Goal: Task Accomplishment & Management: Complete application form

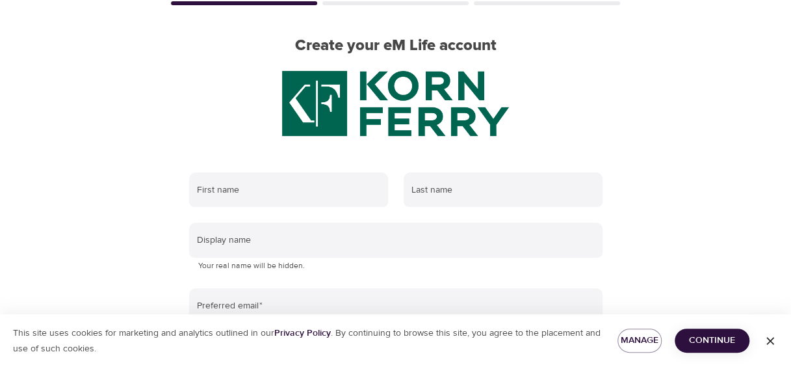
scroll to position [177, 0]
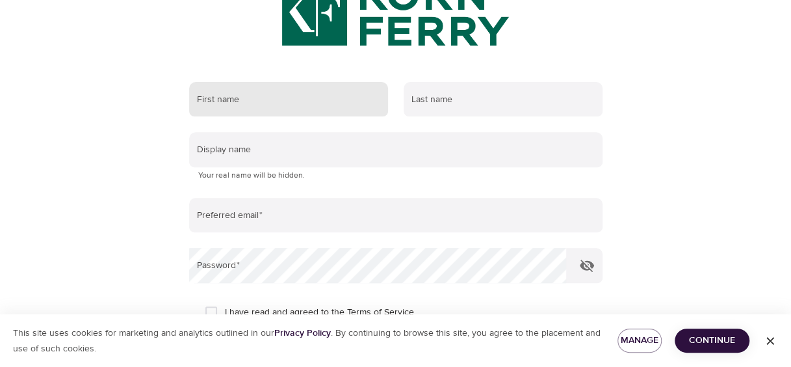
click at [300, 100] on input "text" at bounding box center [288, 99] width 199 height 35
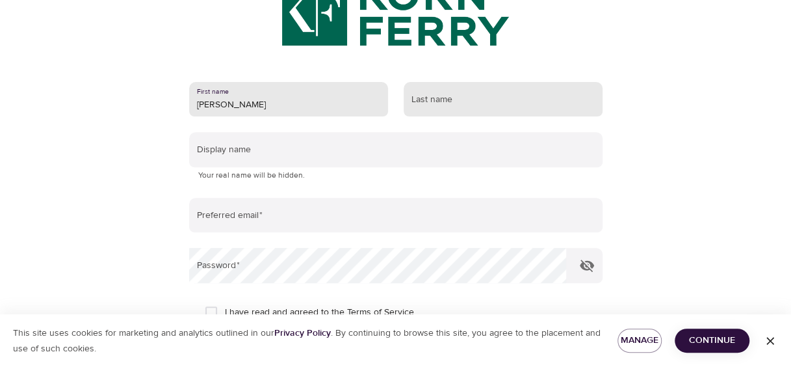
type input "[PERSON_NAME]"
click at [442, 102] on input "text" at bounding box center [503, 99] width 199 height 35
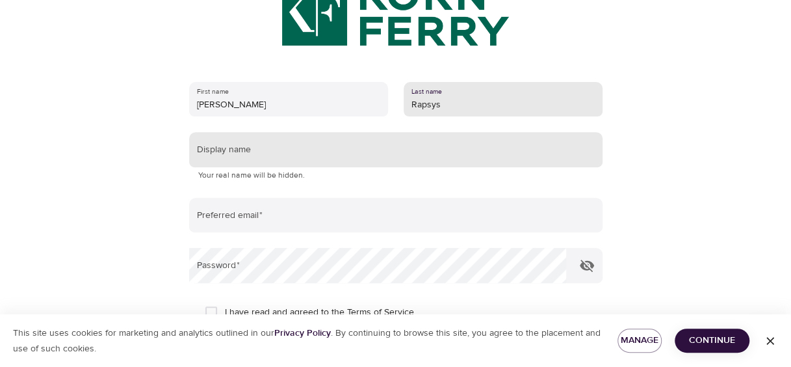
type input "Rapsys"
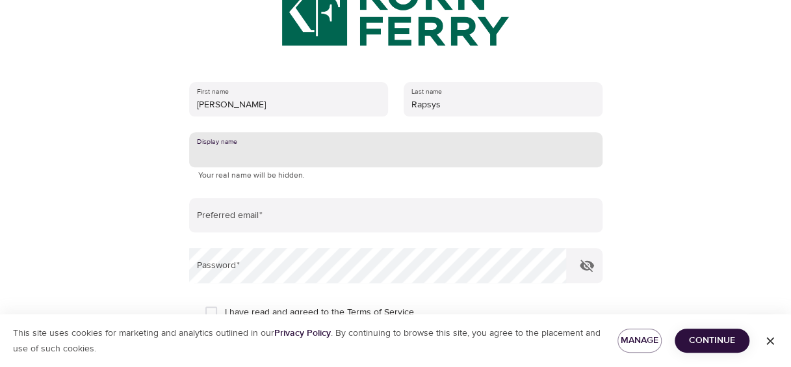
click at [341, 138] on input "text" at bounding box center [395, 149] width 413 height 35
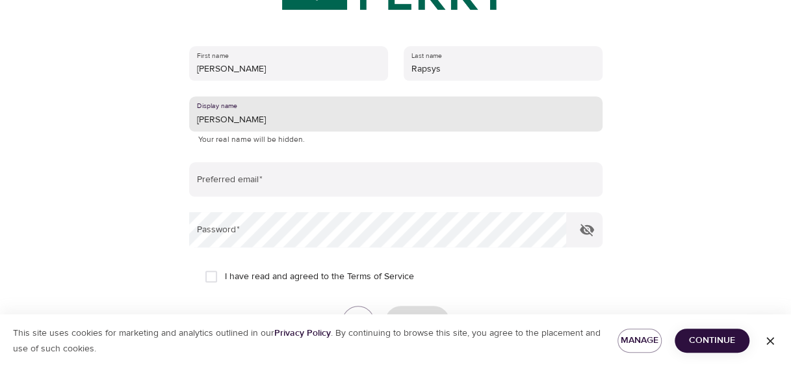
scroll to position [242, 0]
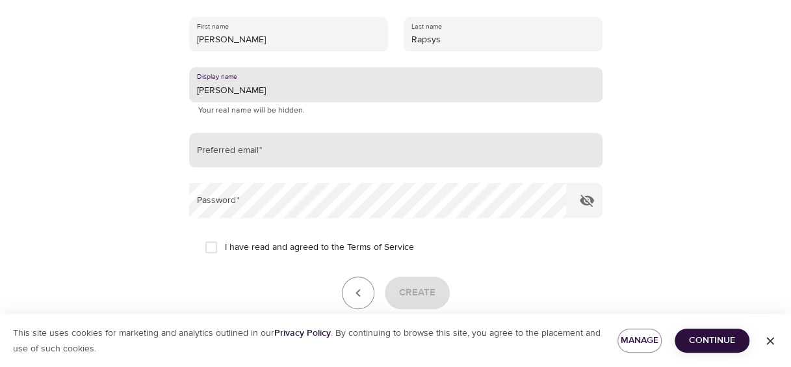
type input "[PERSON_NAME]"
click at [308, 138] on input "email" at bounding box center [395, 150] width 413 height 35
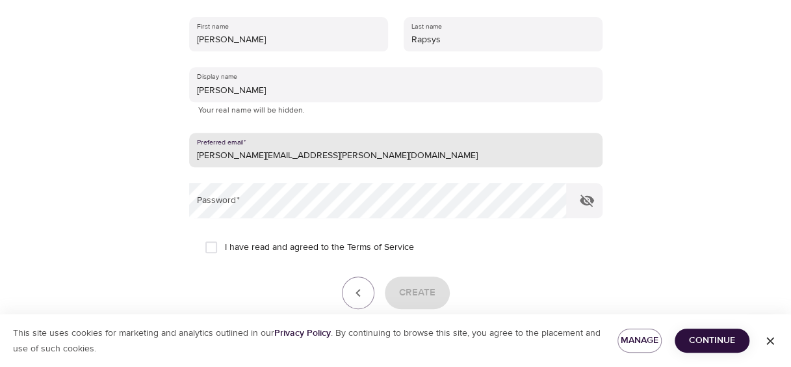
type input "[PERSON_NAME][EMAIL_ADDRESS][PERSON_NAME][DOMAIN_NAME]"
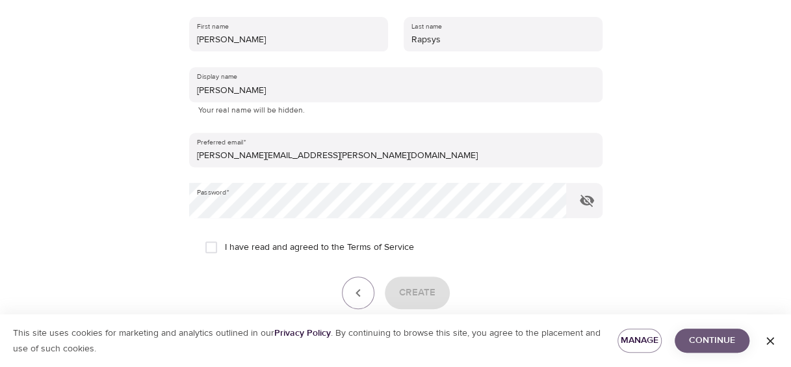
click at [710, 334] on span "Continue" at bounding box center [712, 340] width 54 height 16
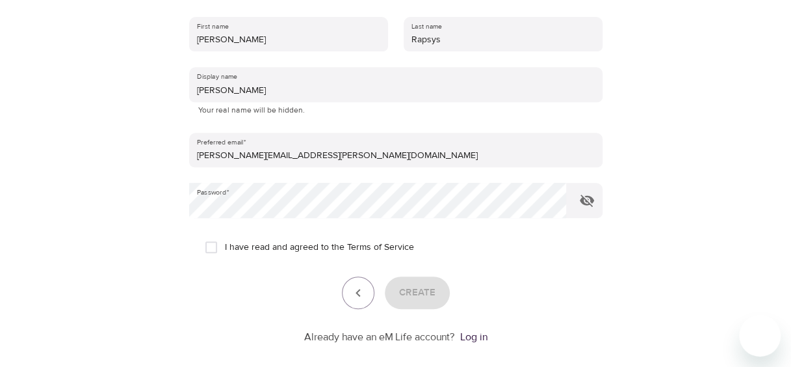
scroll to position [307, 0]
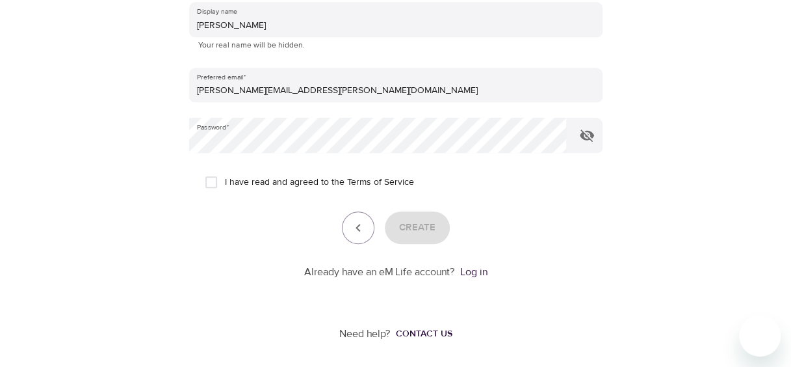
click at [426, 274] on p "Already have an eM Life account?" at bounding box center [379, 272] width 151 height 15
click at [212, 187] on input "I have read and agreed to the Terms of Service" at bounding box center [211, 181] width 27 height 27
checkbox input "true"
click at [427, 244] on form "First name [PERSON_NAME] Last name Rapsys Display name [PERSON_NAME] Your real …" at bounding box center [395, 111] width 413 height 335
click at [426, 229] on span "Create" at bounding box center [417, 227] width 36 height 17
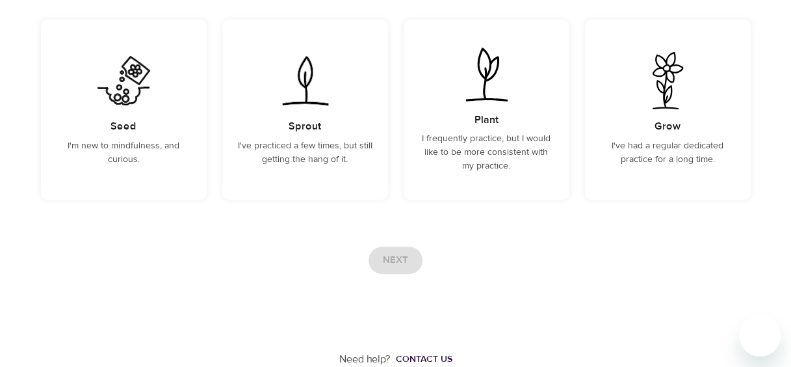
scroll to position [185, 0]
click at [529, 245] on div "User Profile Account Interests Finish How familiar are you with mindfulness? Se…" at bounding box center [395, 91] width 741 height 552
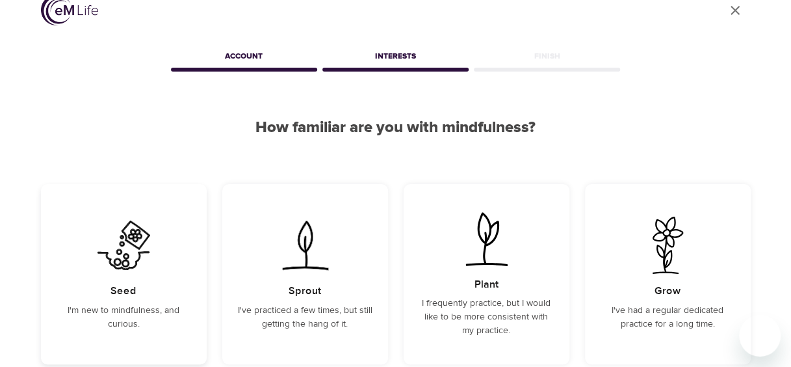
scroll to position [0, 0]
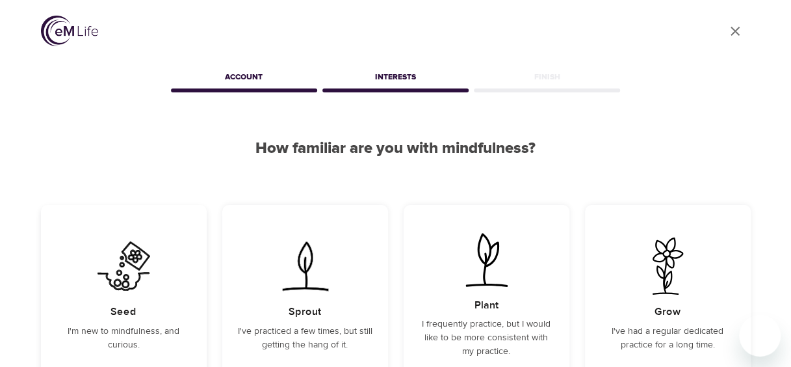
click at [120, 270] on img at bounding box center [124, 265] width 66 height 57
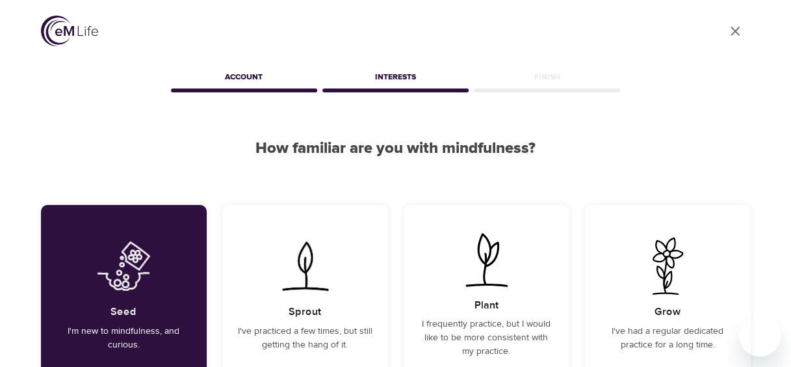
scroll to position [185, 0]
